Goal: Task Accomplishment & Management: Use online tool/utility

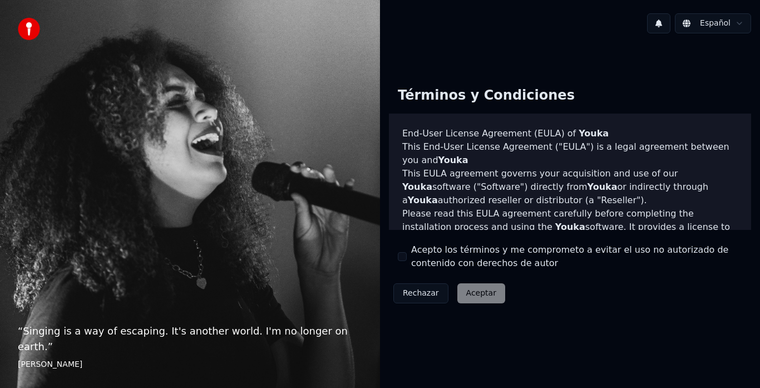
click at [409, 258] on div "Acepto los términos y me comprometo a evitar el uso no autorizado de contenido …" at bounding box center [570, 256] width 344 height 27
drag, startPoint x: 402, startPoint y: 255, endPoint x: 410, endPoint y: 259, distance: 8.0
click at [402, 257] on button "Acepto los términos y me comprometo a evitar el uso no autorizado de contenido …" at bounding box center [402, 256] width 9 height 9
click at [465, 290] on button "Aceptar" at bounding box center [481, 293] width 48 height 20
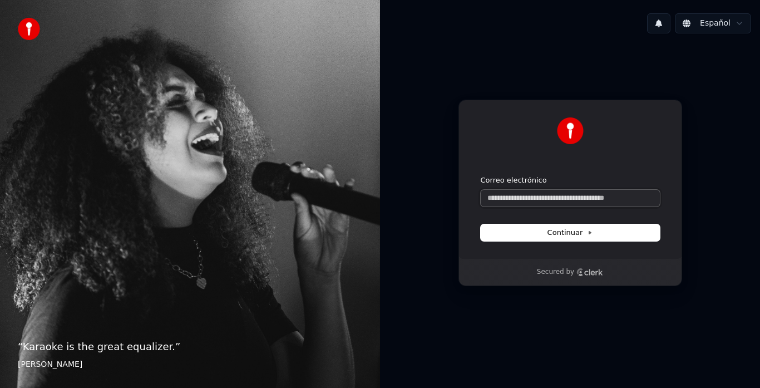
click at [514, 201] on input "Correo electrónico" at bounding box center [570, 198] width 179 height 17
click at [481, 175] on button "submit" at bounding box center [481, 175] width 0 height 0
type input "**********"
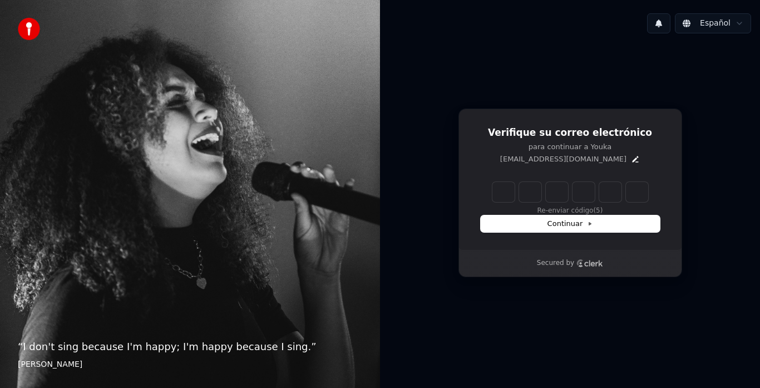
click at [507, 191] on input "Enter verification code" at bounding box center [570, 192] width 156 height 20
type input "******"
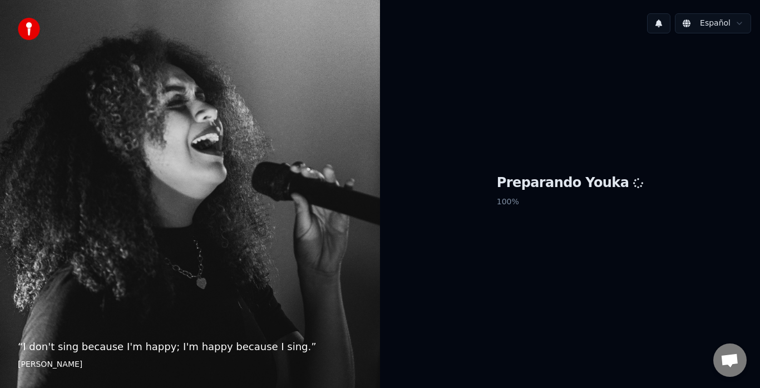
click at [38, 109] on div "“ I don't sing because I'm happy; I'm happy because I sing. ” William James" at bounding box center [190, 194] width 380 height 388
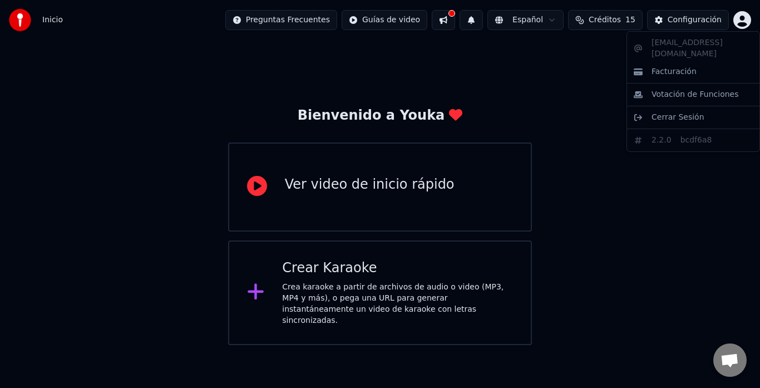
click at [746, 22] on html "Inicio Preguntas Frecuentes Guías de video Español Créditos 15 Configuración Bi…" at bounding box center [380, 172] width 760 height 345
click at [691, 20] on html "Inicio Preguntas Frecuentes Guías de video Español Créditos 15 Configuración Bi…" at bounding box center [380, 172] width 760 height 345
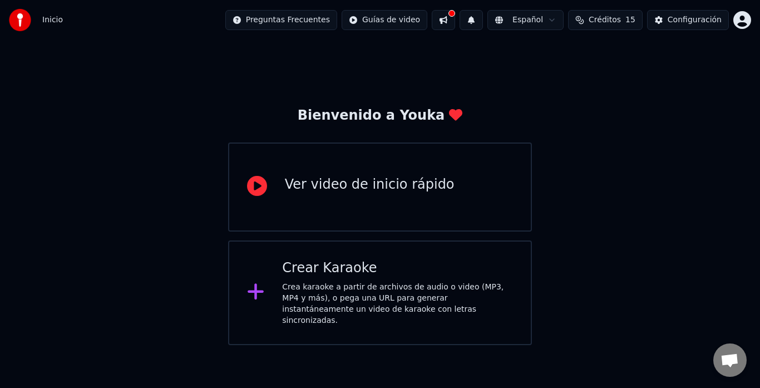
click at [691, 20] on div "Configuración" at bounding box center [695, 19] width 54 height 11
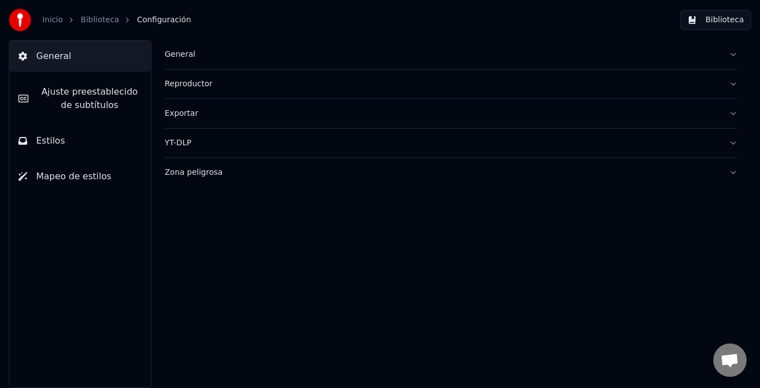
click at [67, 57] on button "General" at bounding box center [79, 56] width 141 height 31
click at [193, 56] on div "General" at bounding box center [442, 54] width 555 height 11
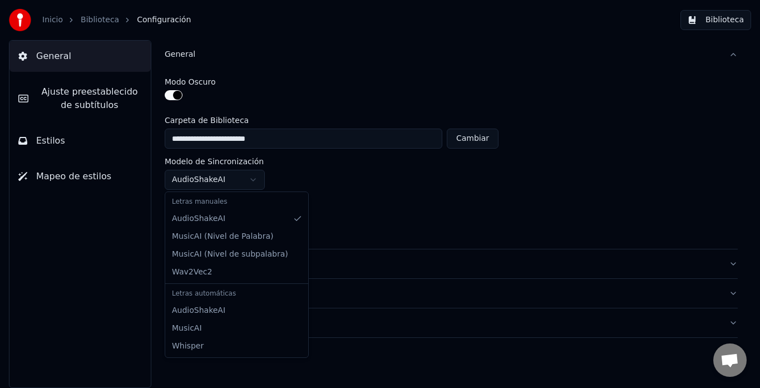
click at [258, 179] on html "**********" at bounding box center [380, 194] width 760 height 388
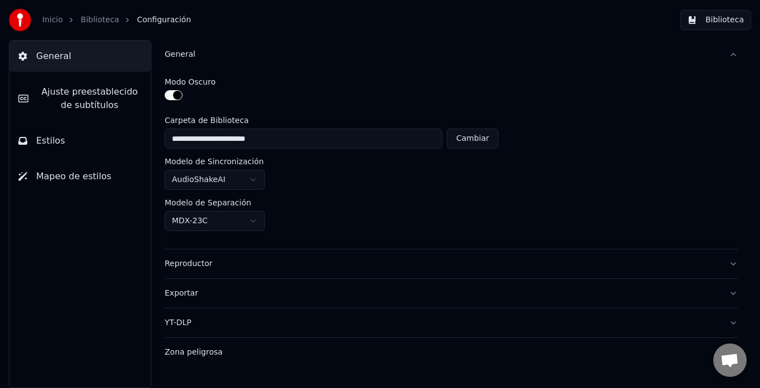
click at [258, 179] on html "**********" at bounding box center [380, 194] width 760 height 388
click at [323, 199] on div "Modelo de Separación" at bounding box center [451, 203] width 573 height 8
click at [68, 142] on button "Estilos" at bounding box center [79, 140] width 141 height 31
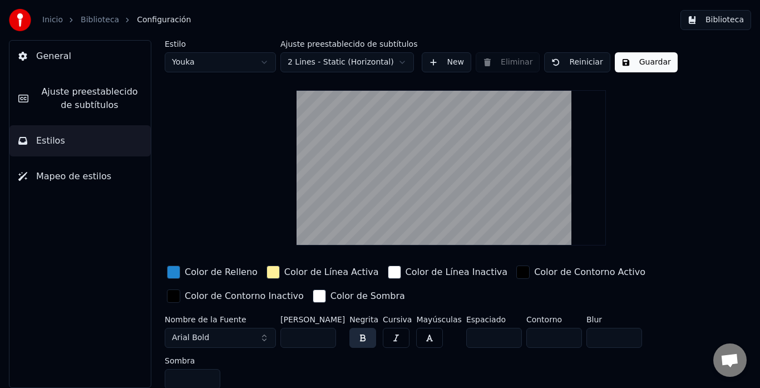
click at [47, 56] on span "General" at bounding box center [53, 56] width 35 height 13
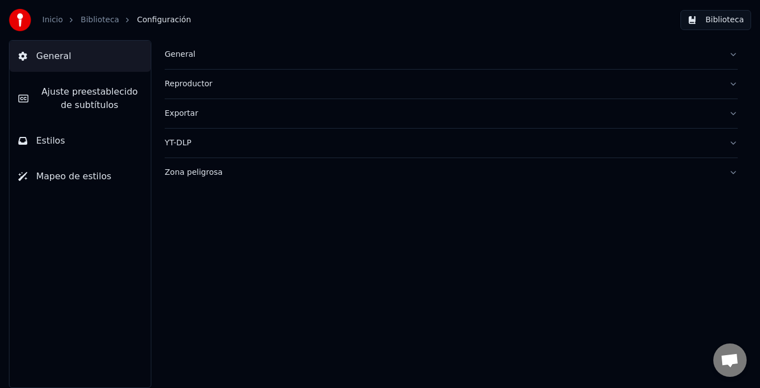
click at [386, 83] on div "Reproductor" at bounding box center [442, 83] width 555 height 11
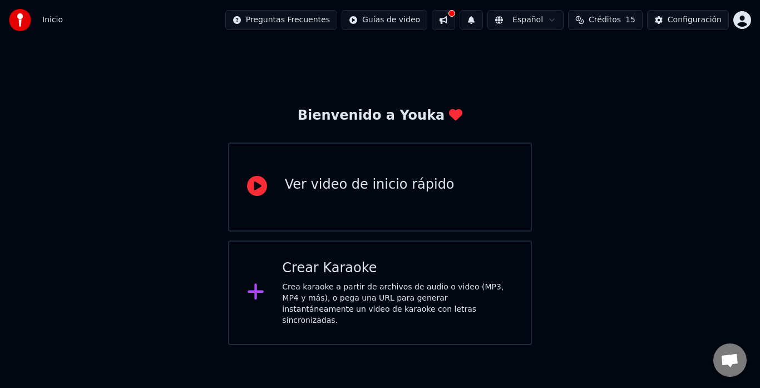
click at [410, 187] on div "Ver video de inicio rápido" at bounding box center [370, 185] width 170 height 18
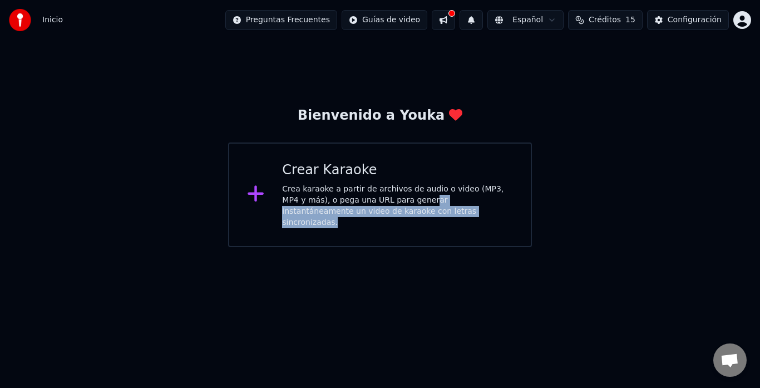
click at [398, 205] on div "Crea karaoke a partir de archivos de audio o video (MP3, MP4 y más), o pega una…" at bounding box center [397, 206] width 231 height 45
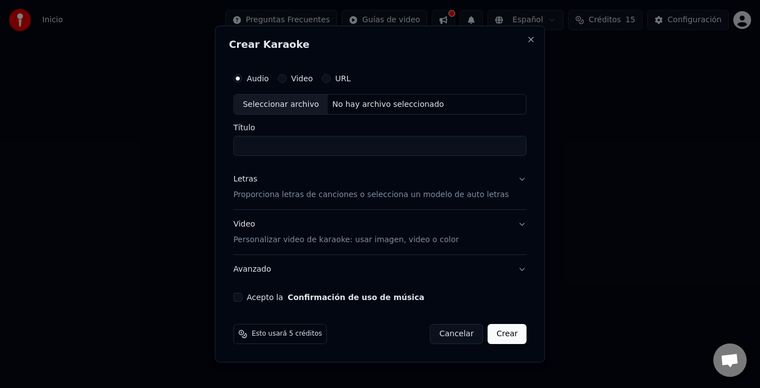
click at [351, 75] on label "URL" at bounding box center [343, 79] width 16 height 8
click at [331, 75] on button "URL" at bounding box center [326, 78] width 9 height 9
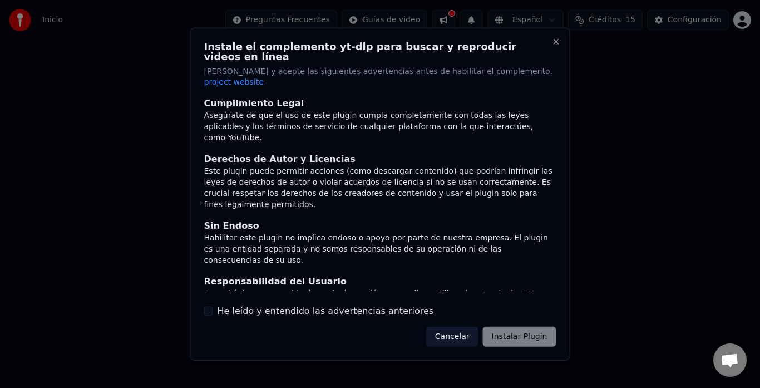
click at [510, 327] on div "Cancelar Instalar Plugin" at bounding box center [491, 337] width 130 height 20
click at [268, 304] on label "He leído y entendido las advertencias anteriores" at bounding box center [326, 310] width 216 height 13
click at [213, 307] on button "He leído y entendido las advertencias anteriores" at bounding box center [208, 311] width 9 height 9
click at [519, 327] on button "Instalar Plugin" at bounding box center [519, 337] width 73 height 20
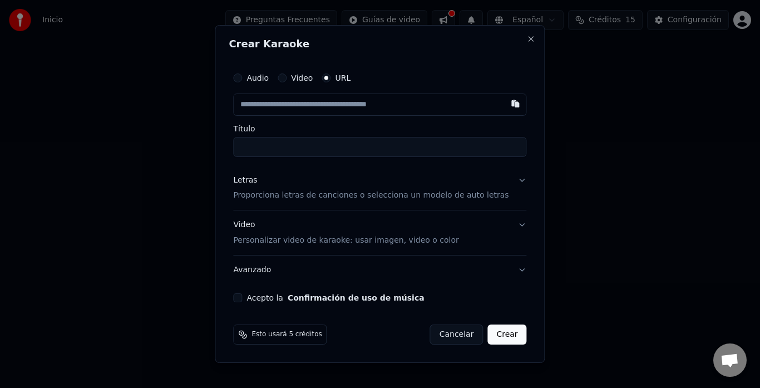
click at [300, 103] on input "text" at bounding box center [379, 104] width 293 height 22
paste input "**********"
type input "**********"
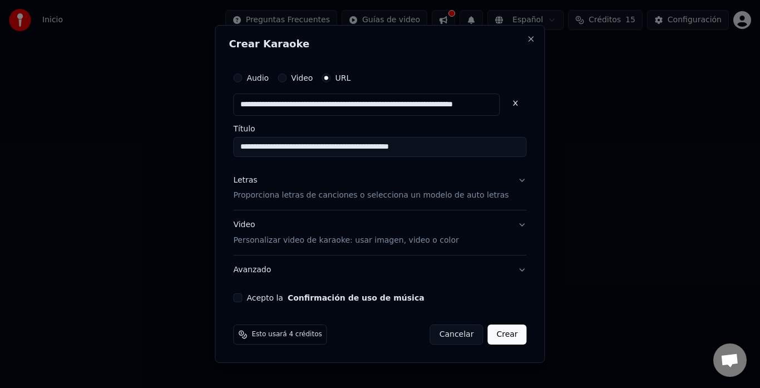
type input "**********"
click at [491, 336] on button "Crear" at bounding box center [506, 334] width 39 height 20
type input "**********"
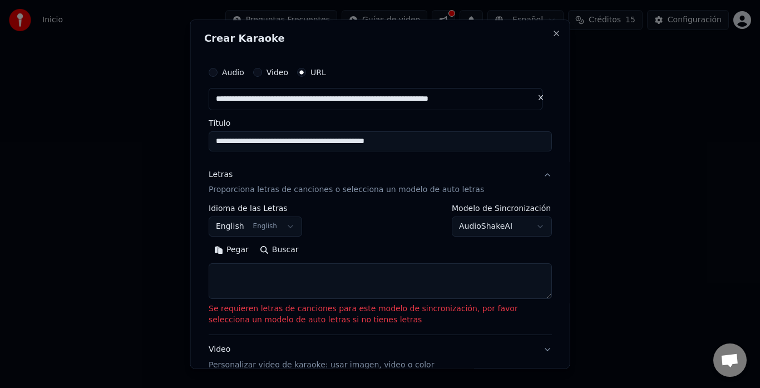
click at [288, 229] on button "English English" at bounding box center [255, 227] width 93 height 20
click at [633, 107] on div at bounding box center [380, 194] width 760 height 388
click at [552, 34] on button "Close" at bounding box center [556, 33] width 9 height 9
select select
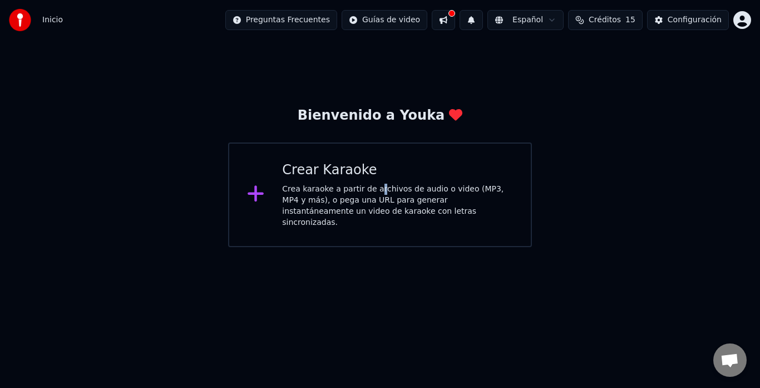
click at [372, 187] on div "Crea karaoke a partir de archivos de audio o video (MP3, MP4 y más), o pega una…" at bounding box center [397, 206] width 231 height 45
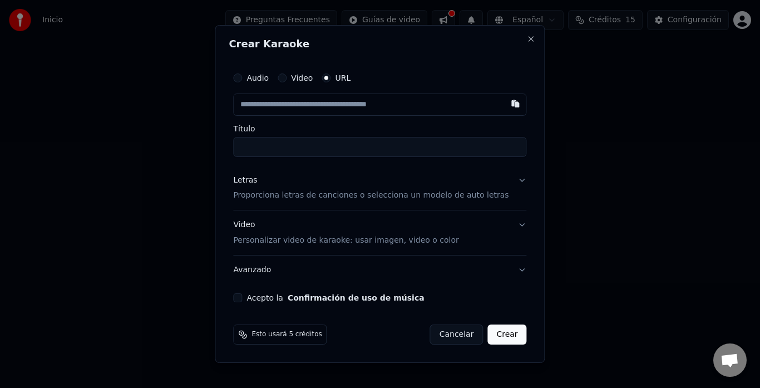
drag, startPoint x: 461, startPoint y: 337, endPoint x: 602, endPoint y: 228, distance: 178.5
click at [461, 336] on button "Cancelar" at bounding box center [456, 334] width 53 height 20
